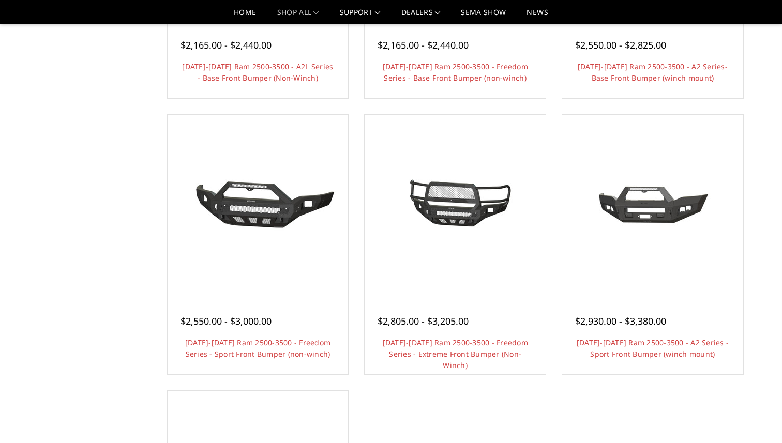
scroll to position [566, 0]
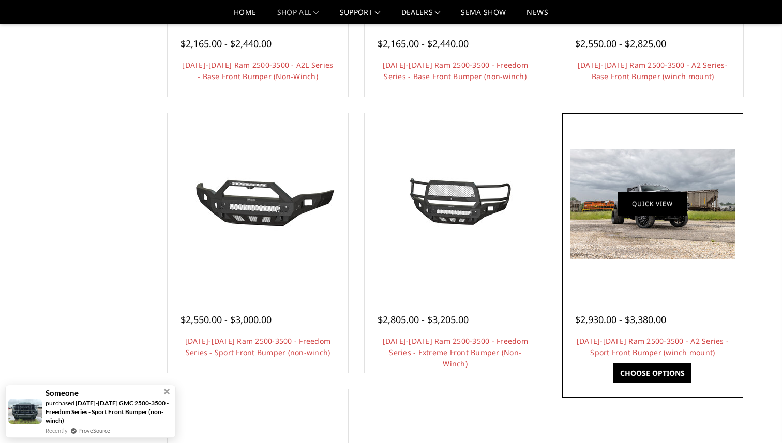
click at [676, 206] on link "Quick view" at bounding box center [652, 204] width 69 height 24
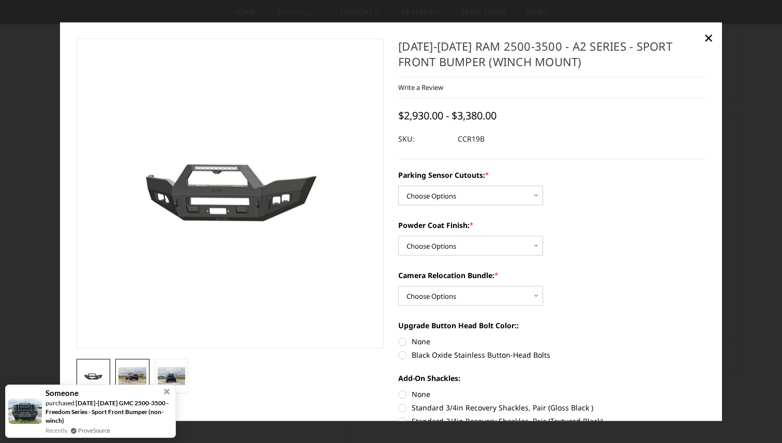
click at [129, 370] on img at bounding box center [133, 376] width 28 height 19
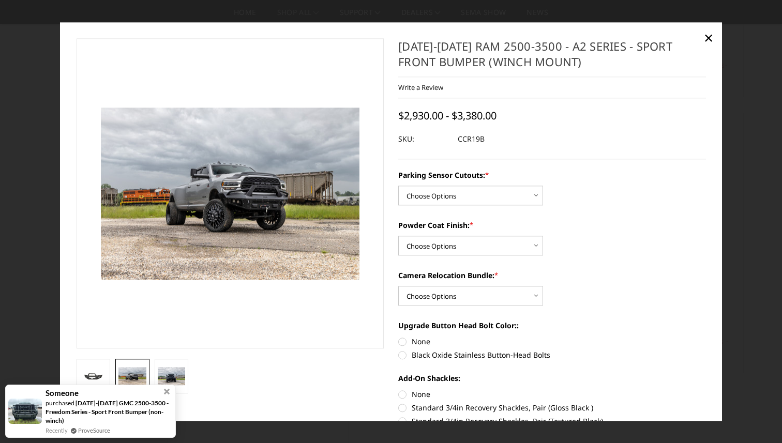
click at [144, 374] on img at bounding box center [133, 376] width 28 height 19
click at [165, 375] on img at bounding box center [172, 376] width 28 height 19
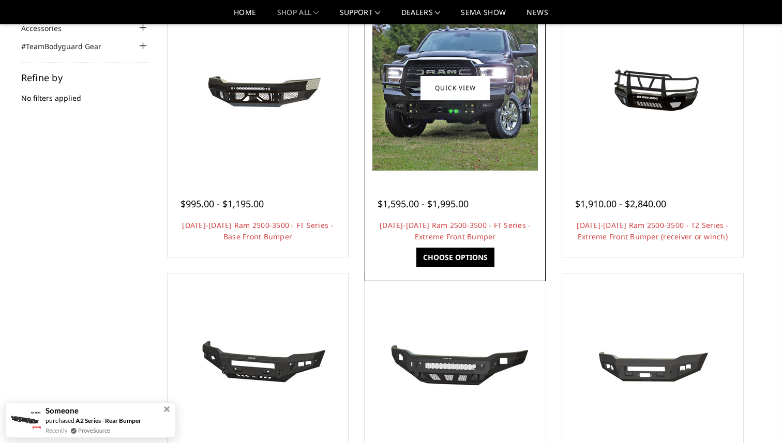
scroll to position [131, 0]
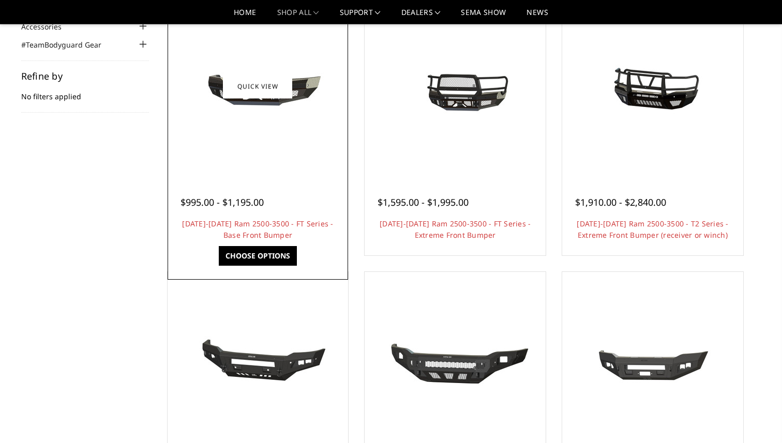
click at [295, 86] on img at bounding box center [258, 87] width 166 height 78
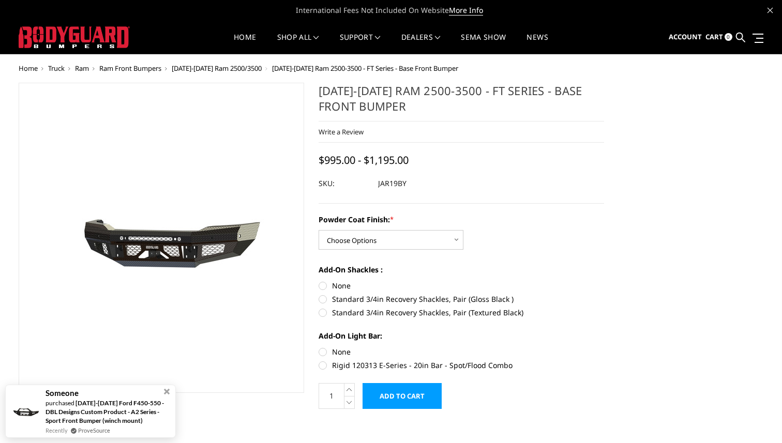
click at [197, 235] on img at bounding box center [115, 238] width 662 height 310
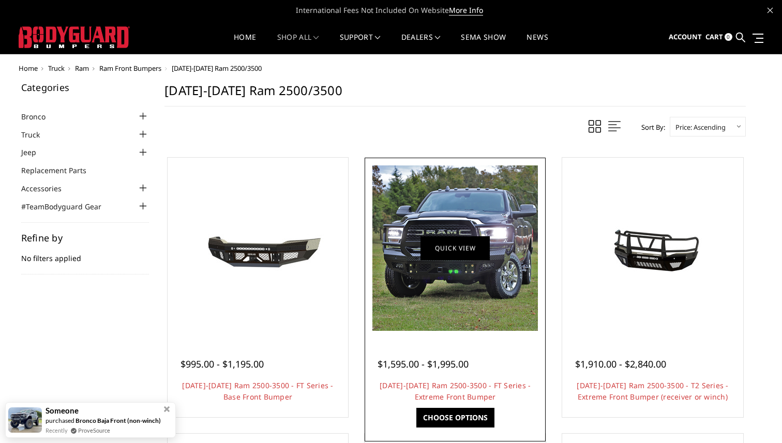
click at [426, 239] on link "Quick view" at bounding box center [455, 248] width 69 height 24
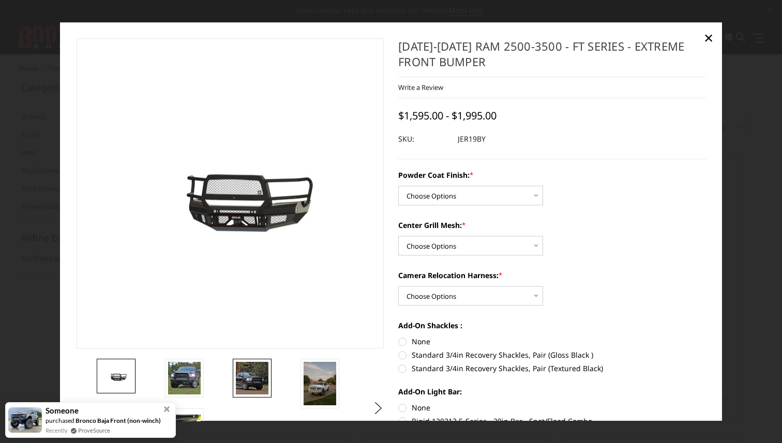
click at [255, 379] on img at bounding box center [252, 378] width 33 height 33
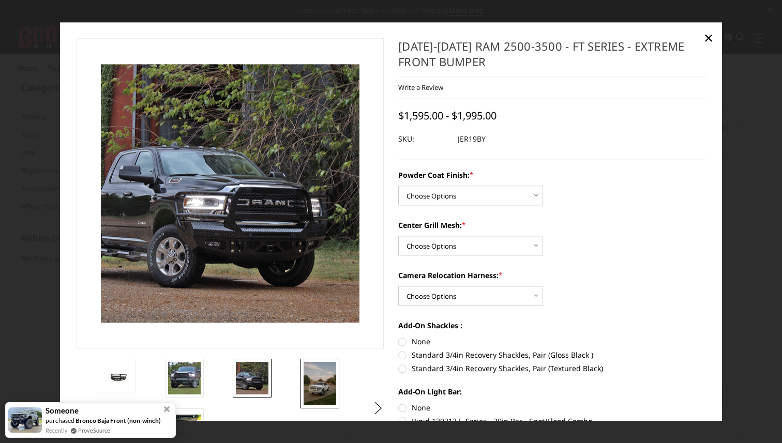
click at [323, 384] on img at bounding box center [320, 383] width 33 height 43
